Goal: Check status: Check status

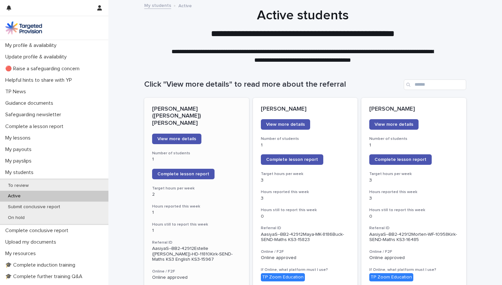
scroll to position [89, 0]
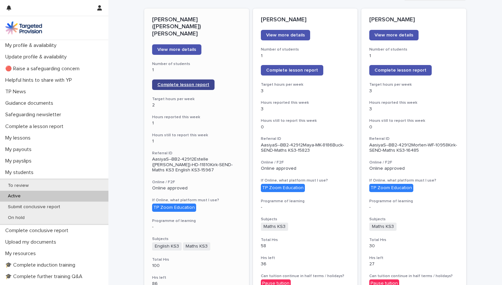
click at [190, 79] on link "Complete lesson report" at bounding box center [183, 84] width 62 height 11
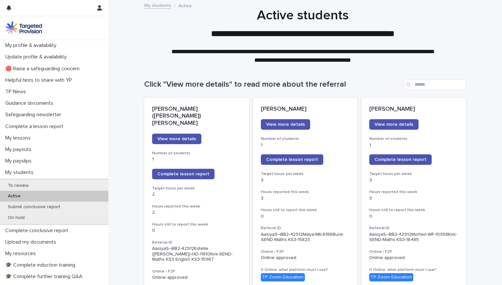
click at [150, 23] on div "**********" at bounding box center [302, 36] width 328 height 57
